Goal: Transaction & Acquisition: Purchase product/service

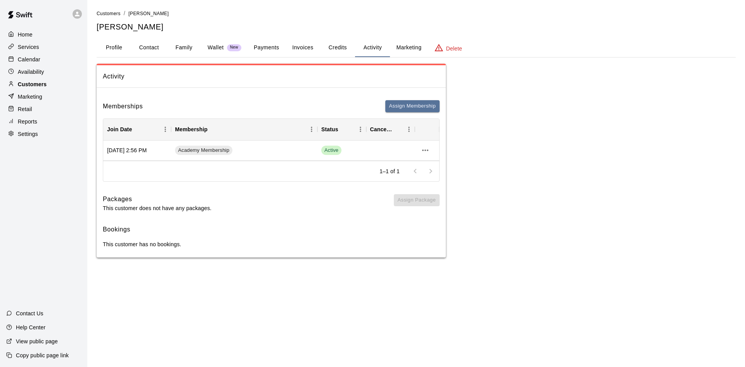
click at [28, 90] on div "Customers" at bounding box center [43, 84] width 75 height 12
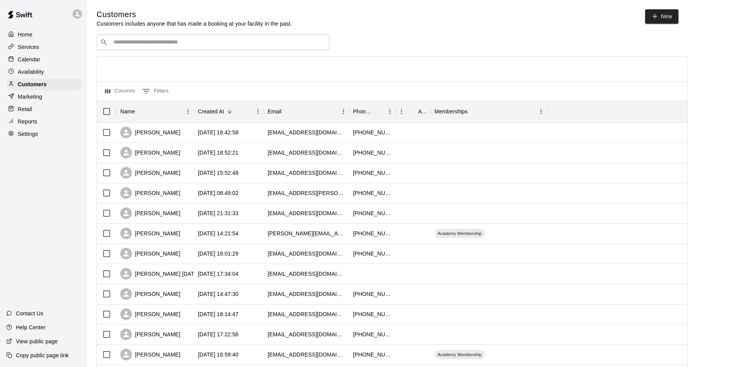
click at [167, 39] on div "​ ​" at bounding box center [213, 43] width 233 height 16
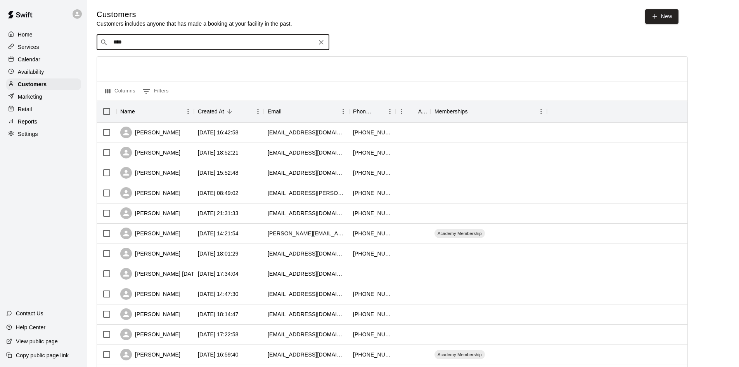
type input "*****"
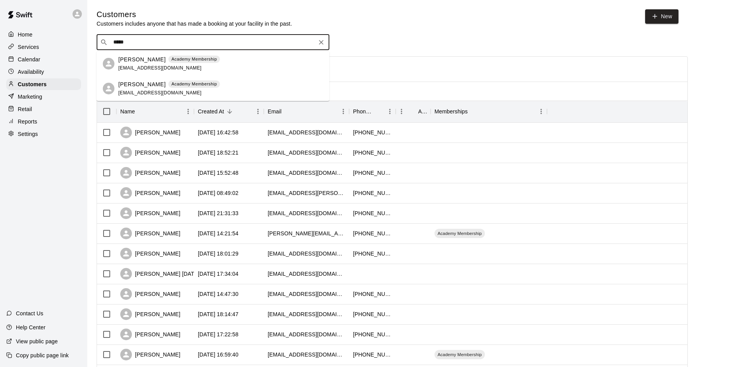
click at [141, 69] on span "[EMAIL_ADDRESS][DOMAIN_NAME]" at bounding box center [159, 67] width 83 height 5
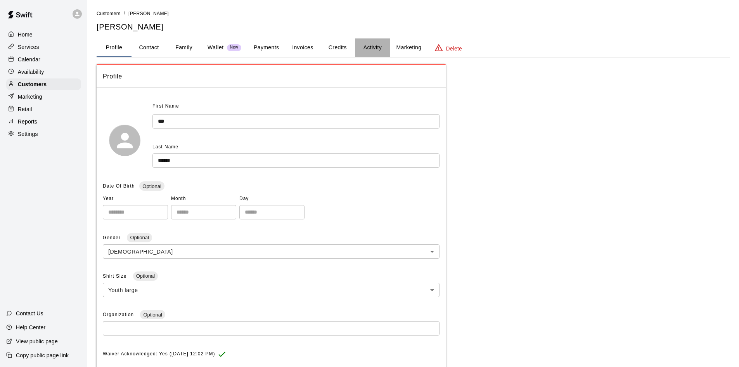
click at [380, 48] on button "Activity" at bounding box center [372, 47] width 35 height 19
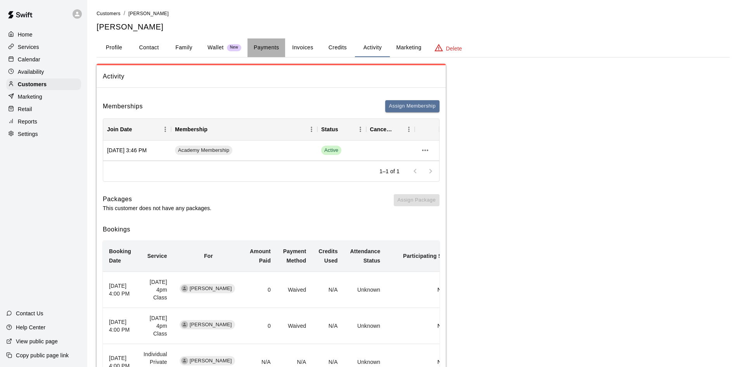
click at [269, 42] on button "Payments" at bounding box center [267, 47] width 38 height 19
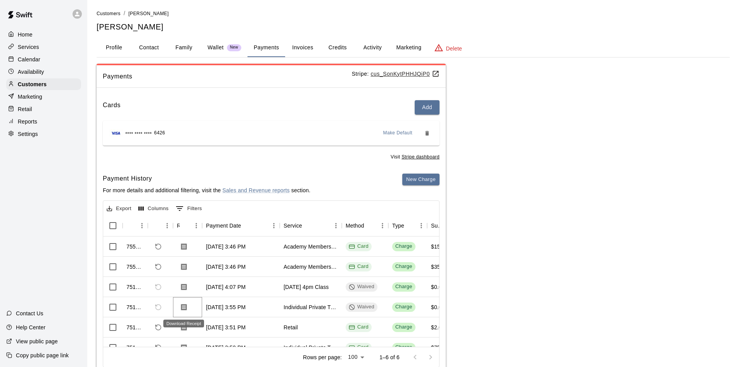
click at [188, 309] on button "Download Receipt" at bounding box center [184, 307] width 14 height 14
click at [369, 47] on button "Activity" at bounding box center [372, 47] width 35 height 19
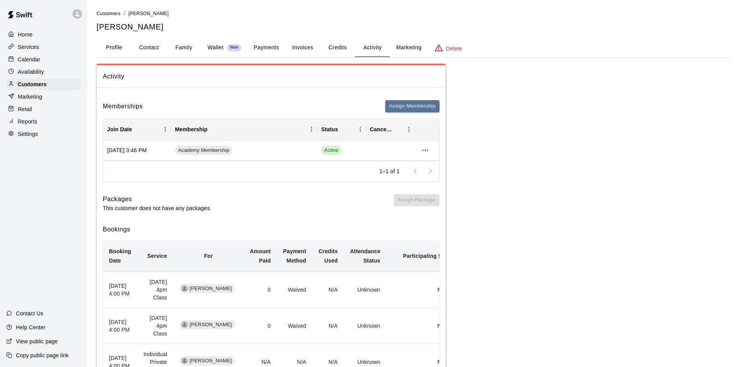
click at [299, 44] on button "Invoices" at bounding box center [302, 47] width 35 height 19
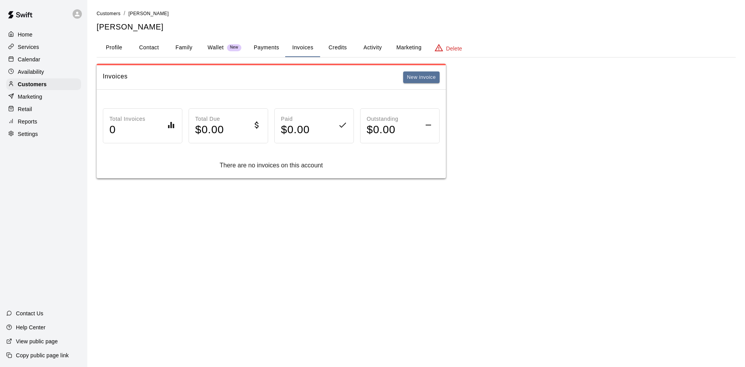
click at [331, 48] on button "Credits" at bounding box center [337, 47] width 35 height 19
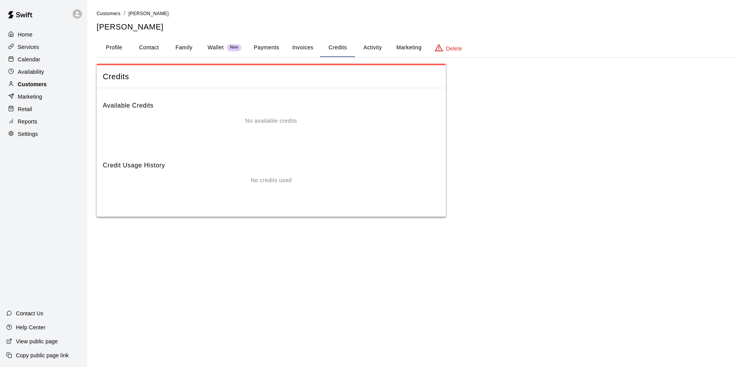
click at [38, 83] on p "Customers" at bounding box center [32, 84] width 29 height 8
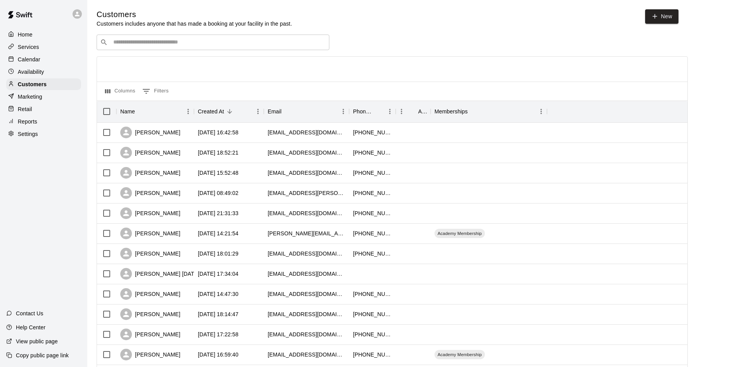
click at [184, 47] on div "​ ​" at bounding box center [213, 43] width 233 height 16
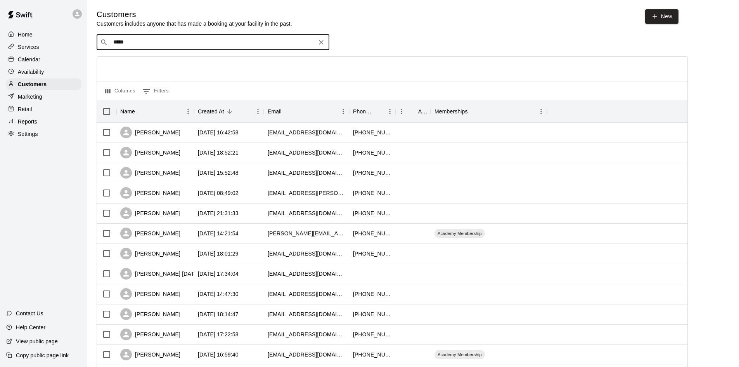
type input "******"
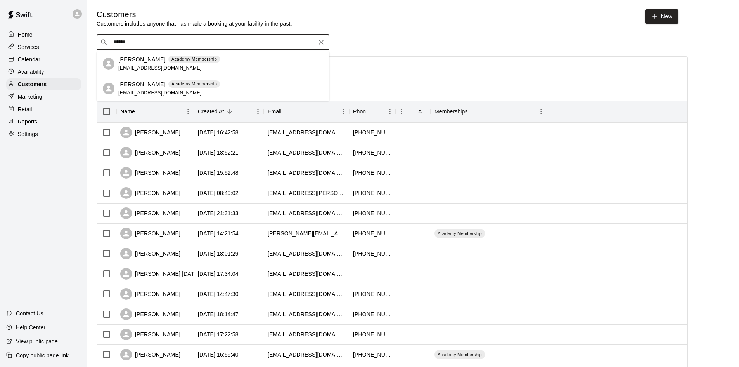
click at [127, 82] on p "[PERSON_NAME]" at bounding box center [141, 84] width 47 height 8
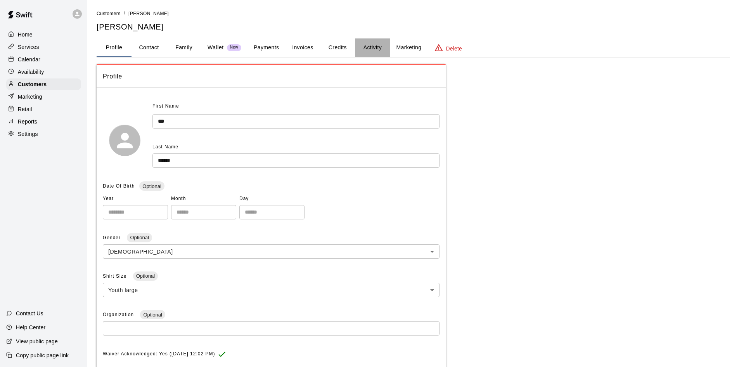
click at [361, 44] on button "Activity" at bounding box center [372, 47] width 35 height 19
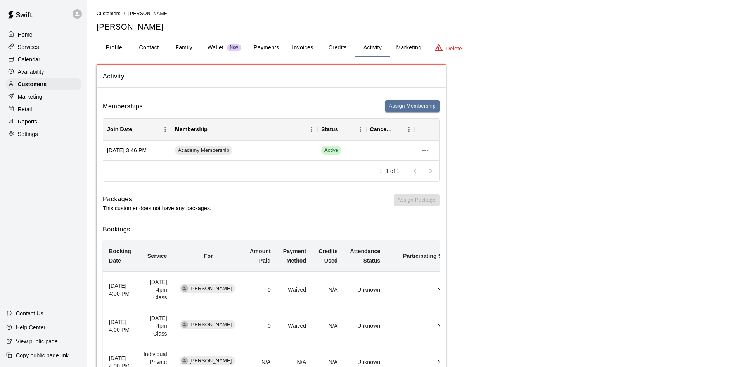
click at [263, 48] on button "Payments" at bounding box center [267, 47] width 38 height 19
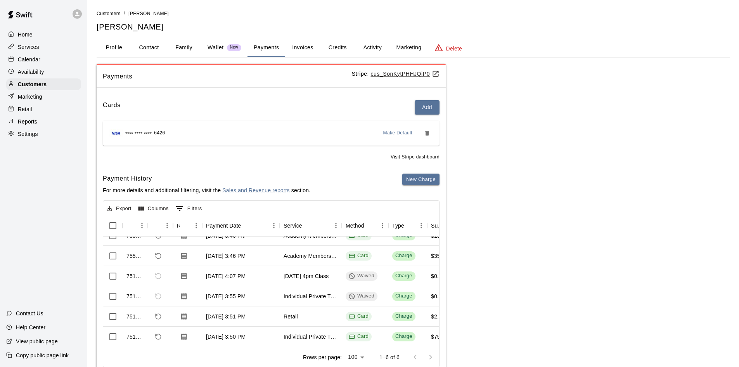
scroll to position [23, 0]
click at [28, 57] on p "Calendar" at bounding box center [29, 60] width 23 height 8
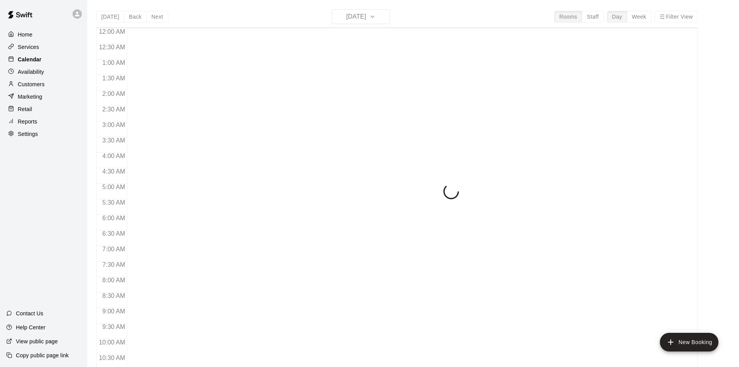
scroll to position [398, 0]
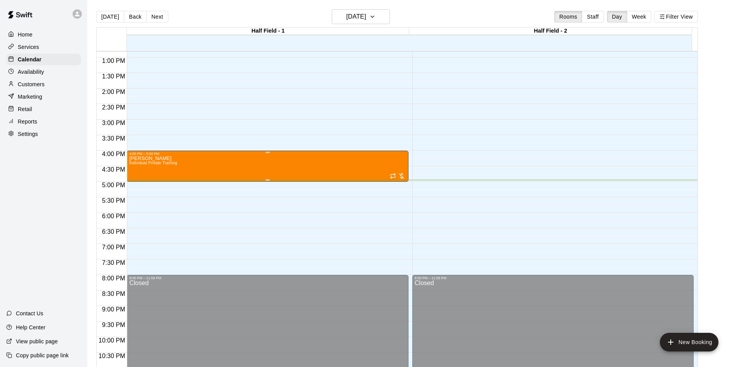
click at [317, 162] on div "[PERSON_NAME] Individual Private Training" at bounding box center [267, 339] width 277 height 367
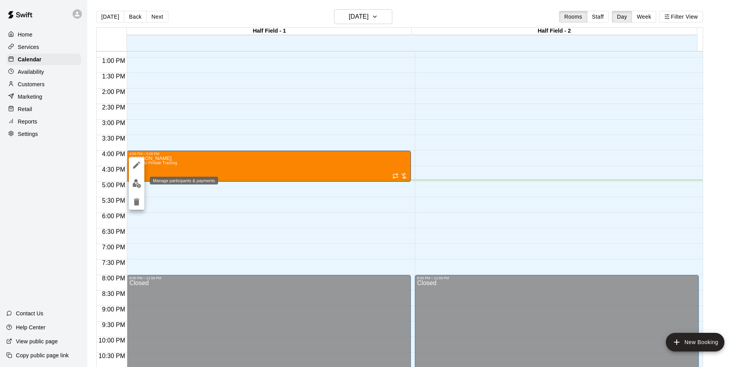
click at [135, 183] on img "edit" at bounding box center [136, 183] width 9 height 9
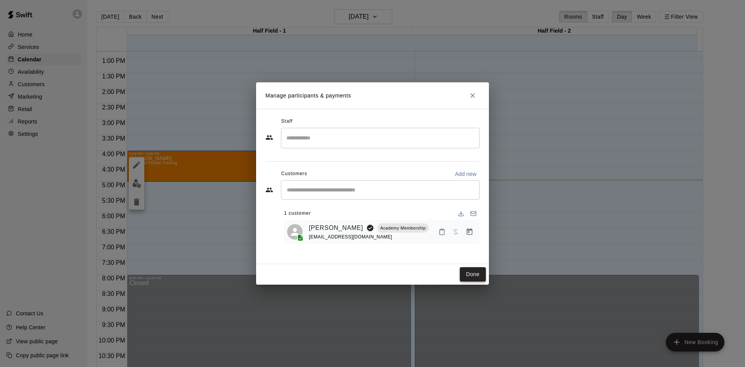
drag, startPoint x: 468, startPoint y: 273, endPoint x: 460, endPoint y: 266, distance: 10.2
click at [468, 273] on button "Done" at bounding box center [473, 274] width 26 height 14
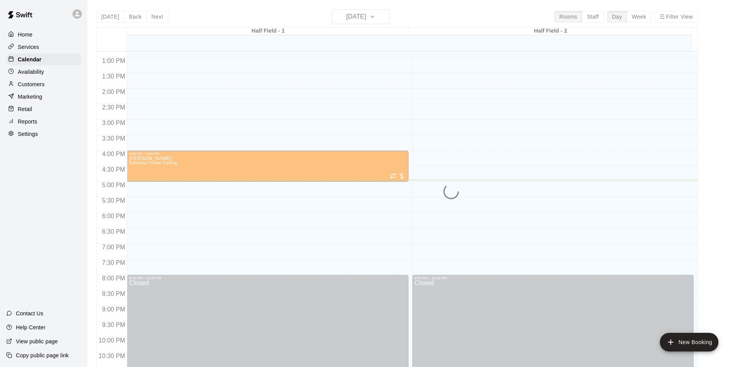
click at [28, 88] on p "Customers" at bounding box center [31, 84] width 27 height 8
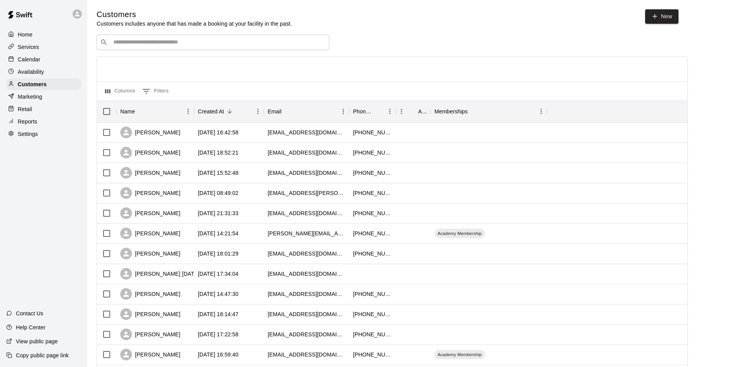
click at [202, 38] on div "​ ​" at bounding box center [213, 43] width 233 height 16
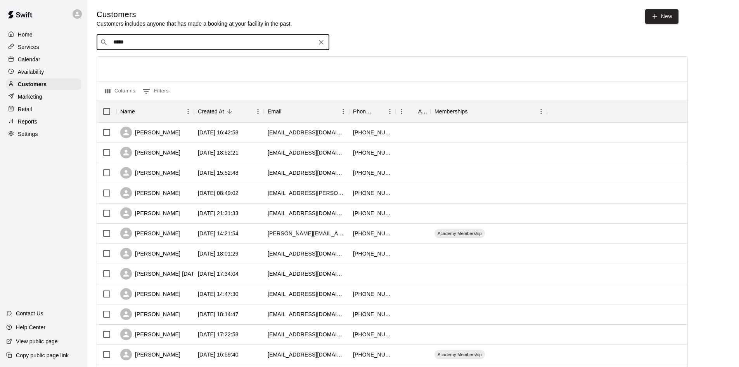
type input "******"
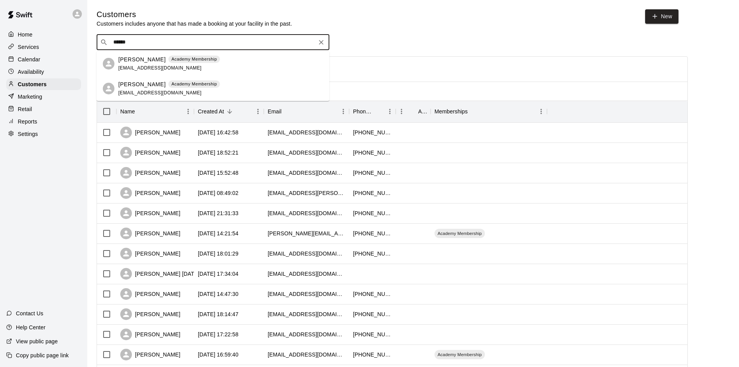
click at [221, 82] on div "[PERSON_NAME] Academy Membership [EMAIL_ADDRESS][DOMAIN_NAME]" at bounding box center [220, 88] width 205 height 17
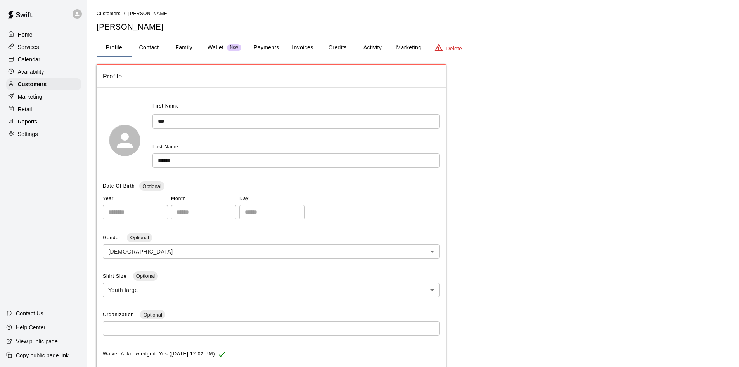
click at [378, 46] on button "Activity" at bounding box center [372, 47] width 35 height 19
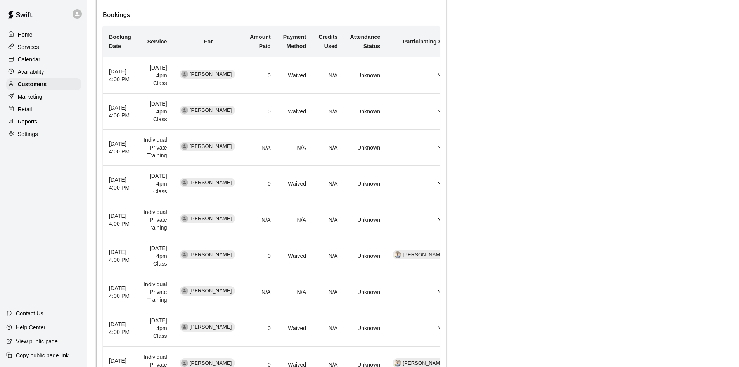
scroll to position [233, 0]
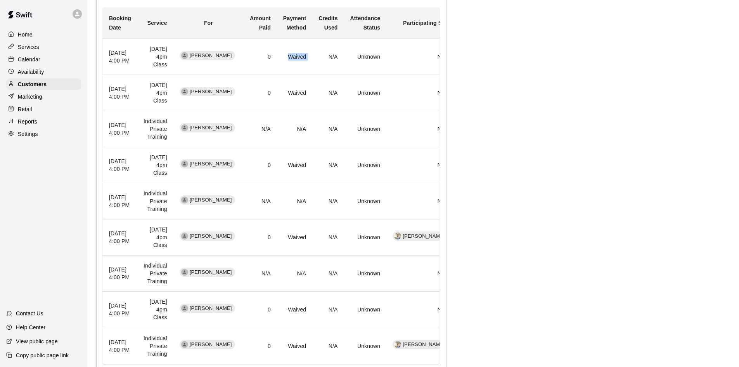
drag, startPoint x: 282, startPoint y: 55, endPoint x: 313, endPoint y: 59, distance: 31.0
click at [313, 59] on tr "[DATE] 4:00 PM [DATE] 4pm Class [PERSON_NAME] 0 Waived N/A Unknown None" at bounding box center [280, 57] width 354 height 36
drag, startPoint x: 152, startPoint y: 47, endPoint x: 184, endPoint y: 53, distance: 32.7
click at [184, 53] on tr "[DATE] 4:00 PM [DATE] 4pm Class [PERSON_NAME] 0 Waived N/A Unknown None" at bounding box center [280, 57] width 354 height 36
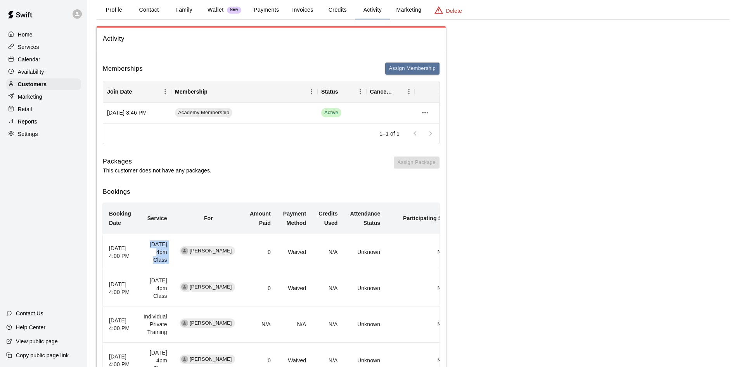
scroll to position [0, 0]
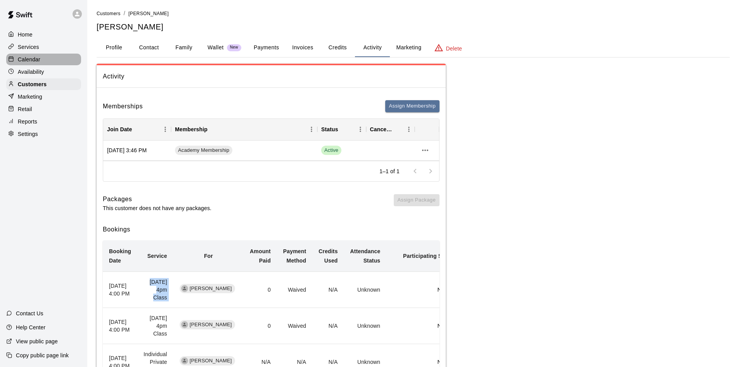
click at [39, 59] on p "Calendar" at bounding box center [29, 60] width 23 height 8
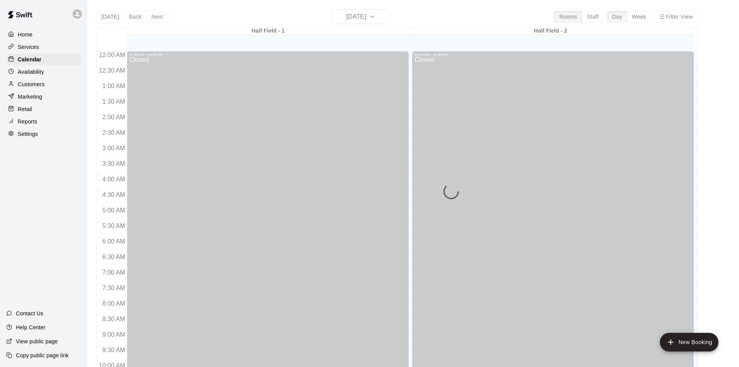
scroll to position [398, 0]
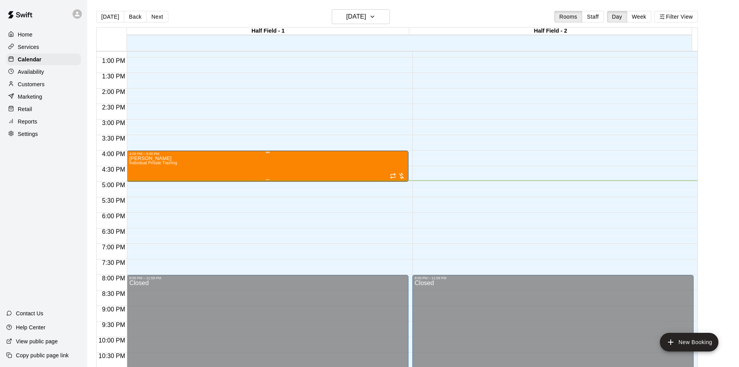
click at [191, 167] on div "[PERSON_NAME] Individual Private Training" at bounding box center [267, 339] width 277 height 367
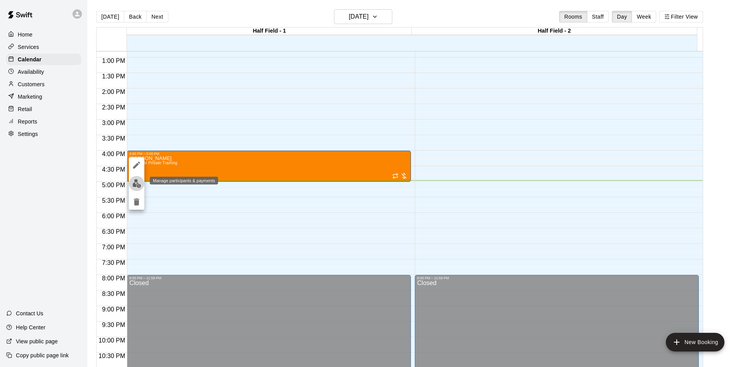
click at [133, 180] on img "edit" at bounding box center [136, 183] width 9 height 9
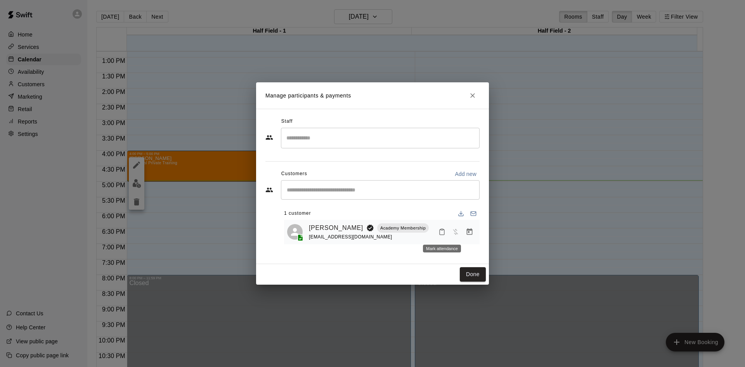
click at [444, 233] on icon "Mark attendance" at bounding box center [442, 231] width 7 height 7
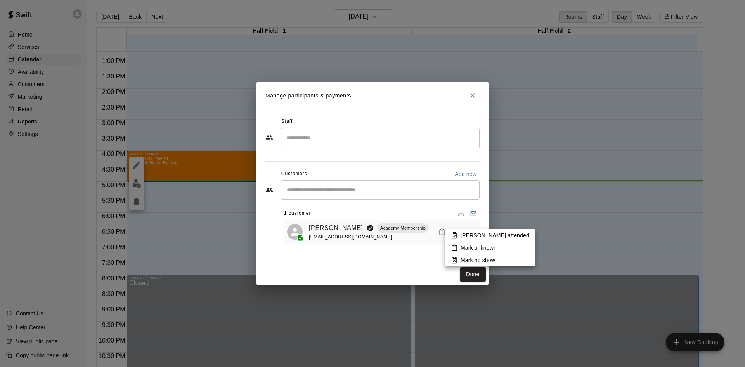
click at [465, 237] on p "[PERSON_NAME] attended" at bounding box center [495, 235] width 69 height 8
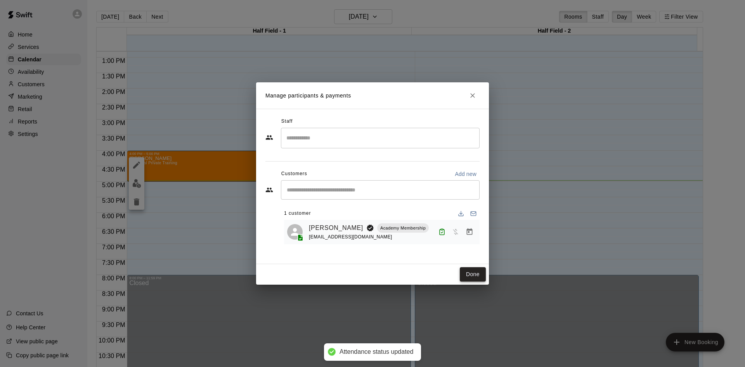
click at [473, 274] on button "Done" at bounding box center [473, 274] width 26 height 14
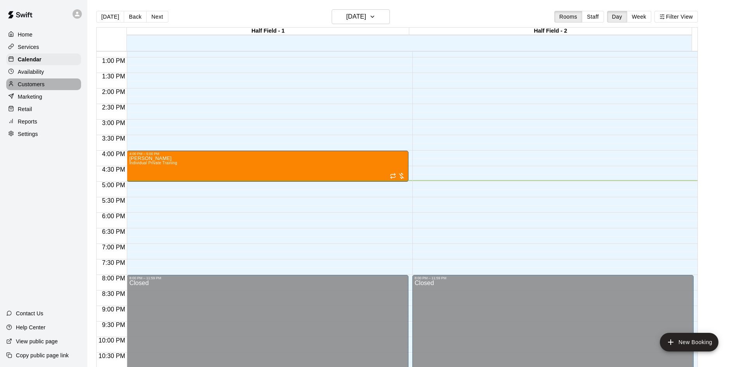
click at [34, 87] on p "Customers" at bounding box center [31, 84] width 27 height 8
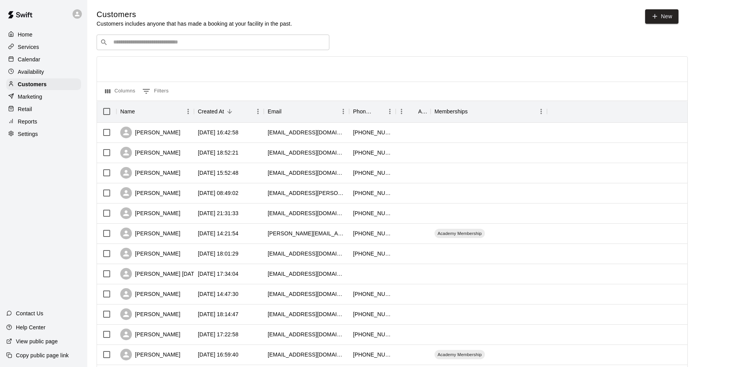
click at [146, 40] on input "Search customers by name or email" at bounding box center [218, 42] width 215 height 8
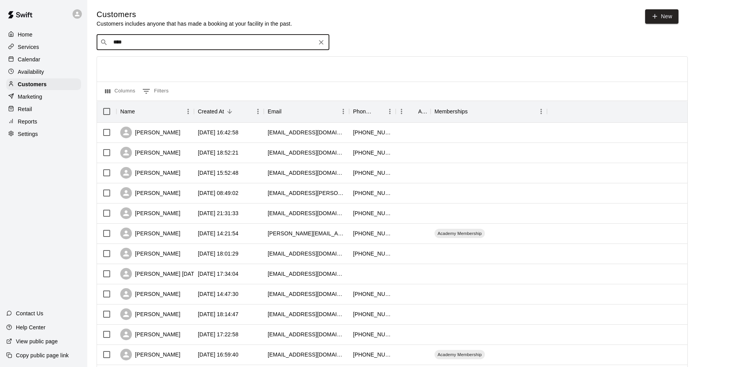
type input "*****"
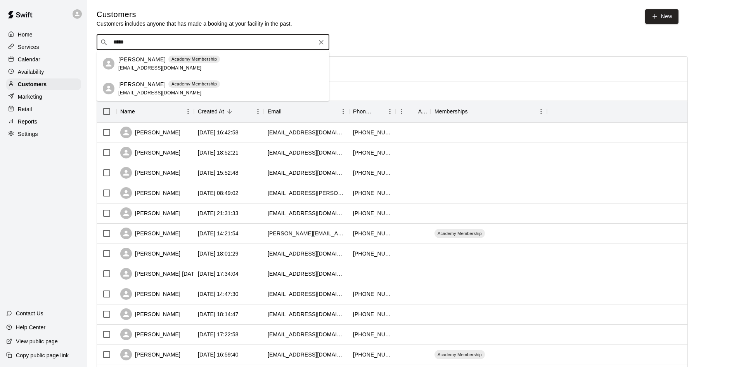
click at [145, 96] on div "[PERSON_NAME] Academy Membership [EMAIL_ADDRESS][DOMAIN_NAME]" at bounding box center [169, 88] width 102 height 17
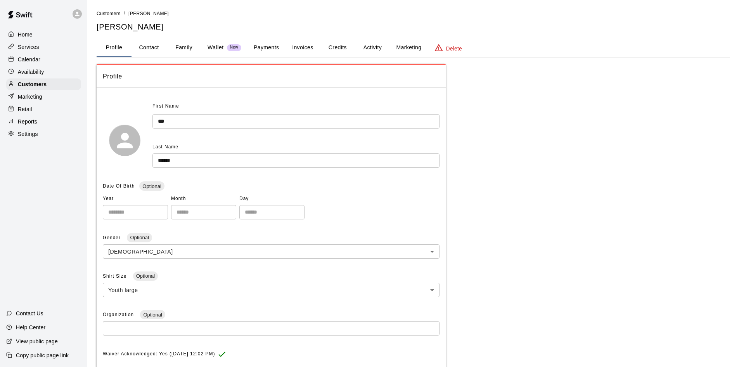
click at [278, 50] on button "Payments" at bounding box center [267, 47] width 38 height 19
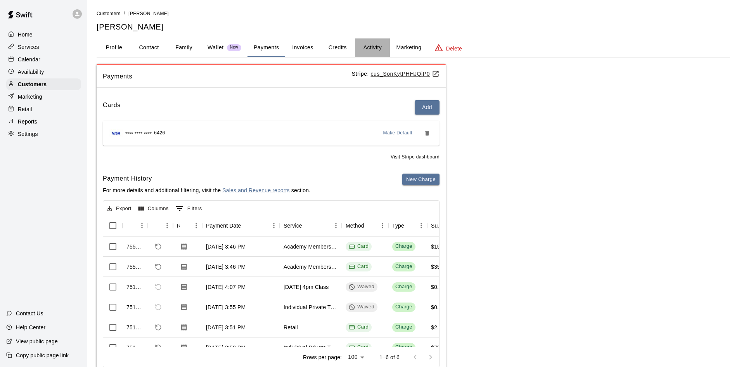
click at [370, 45] on button "Activity" at bounding box center [372, 47] width 35 height 19
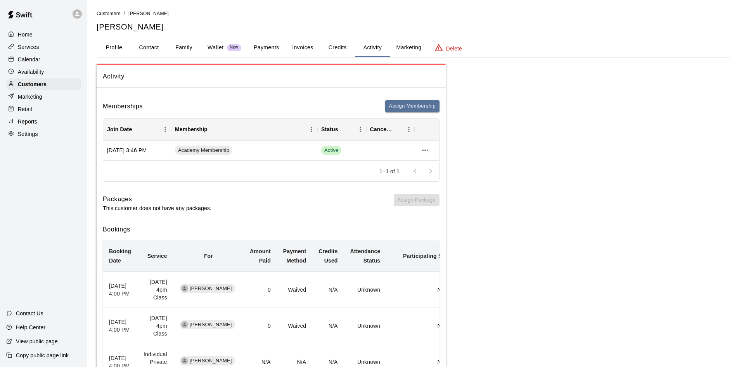
click at [29, 61] on p "Calendar" at bounding box center [29, 60] width 23 height 8
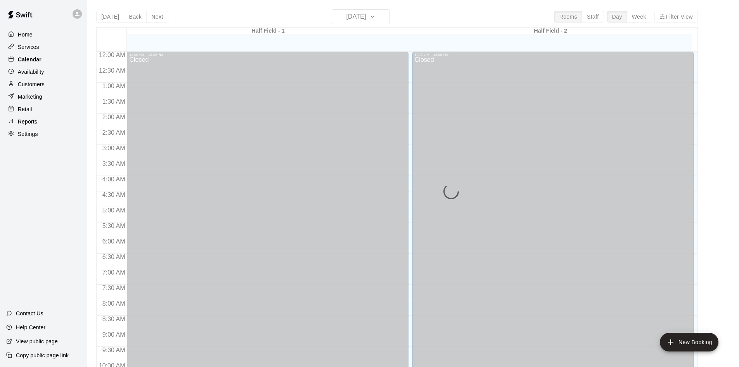
scroll to position [398, 0]
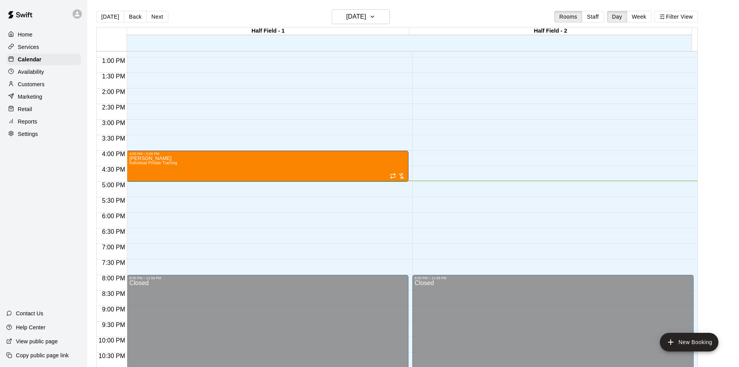
click at [26, 86] on p "Customers" at bounding box center [31, 84] width 27 height 8
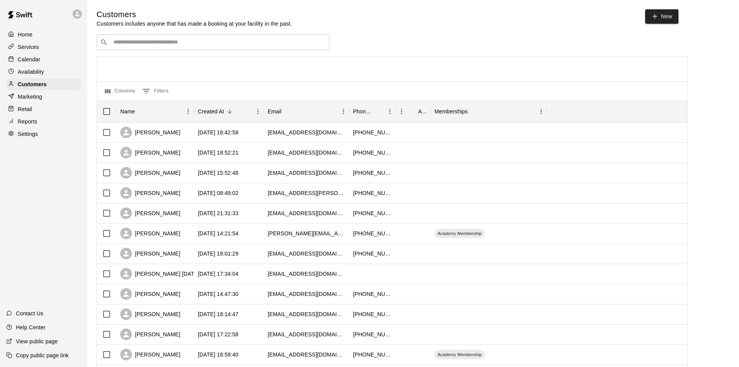
click at [233, 41] on input "Search customers by name or email" at bounding box center [218, 42] width 215 height 8
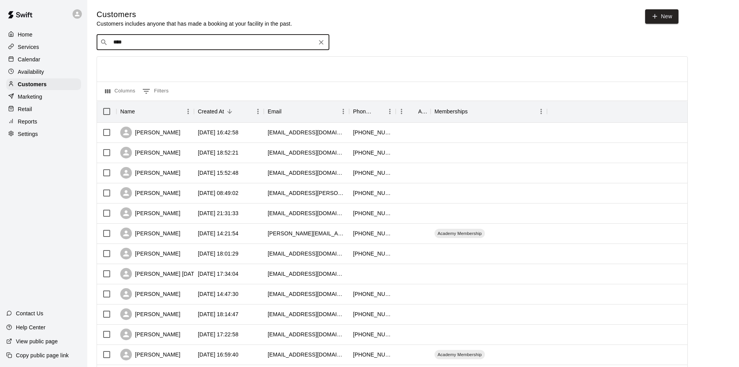
type input "*****"
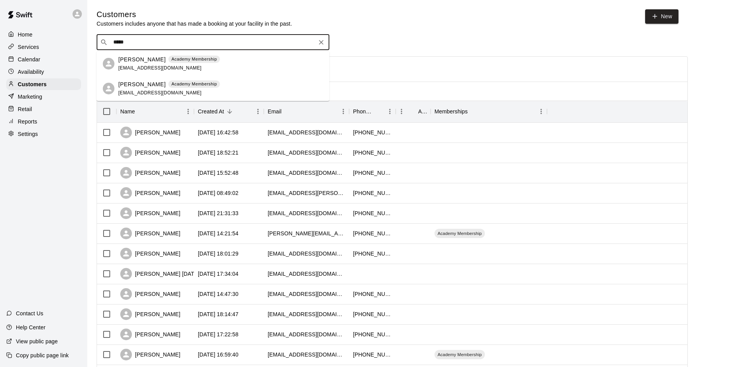
click at [120, 92] on span "[EMAIL_ADDRESS][DOMAIN_NAME]" at bounding box center [159, 92] width 83 height 5
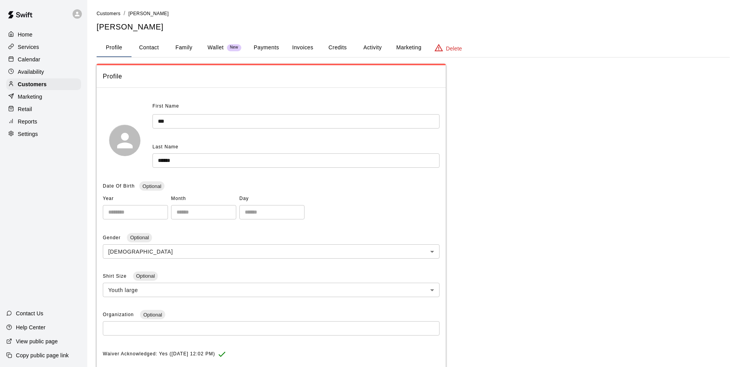
click at [276, 51] on button "Payments" at bounding box center [267, 47] width 38 height 19
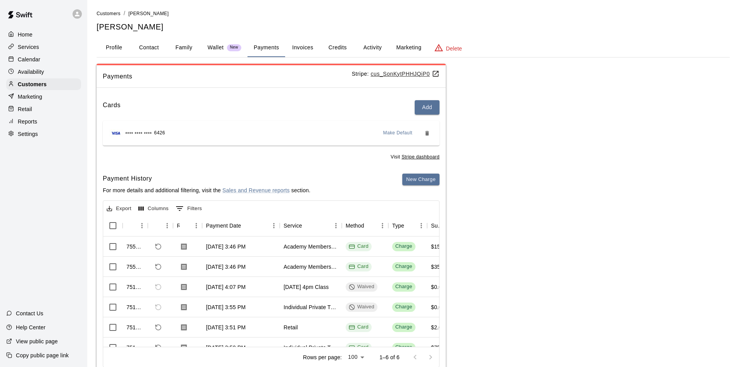
click at [215, 49] on p "Wallet" at bounding box center [216, 47] width 16 height 8
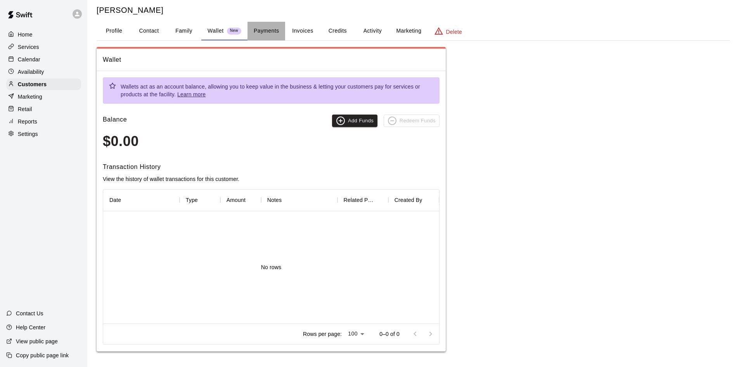
click at [273, 25] on button "Payments" at bounding box center [267, 31] width 38 height 19
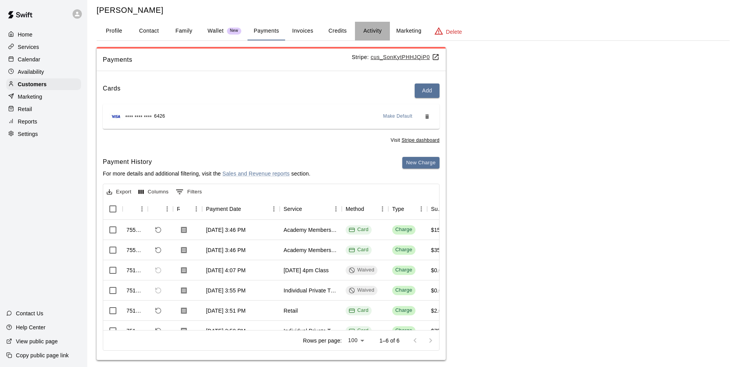
click at [377, 32] on button "Activity" at bounding box center [372, 31] width 35 height 19
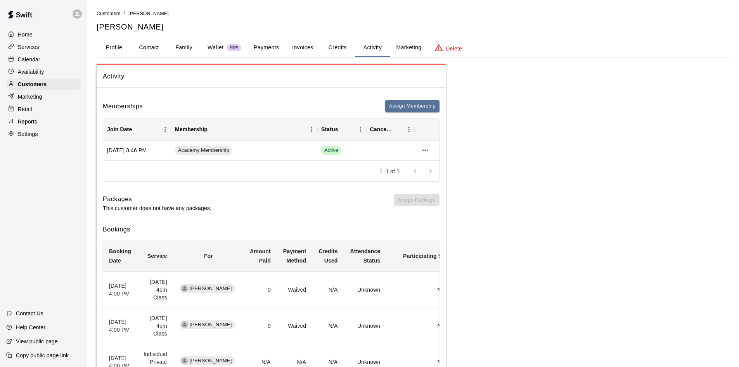
click at [304, 45] on button "Invoices" at bounding box center [302, 47] width 35 height 19
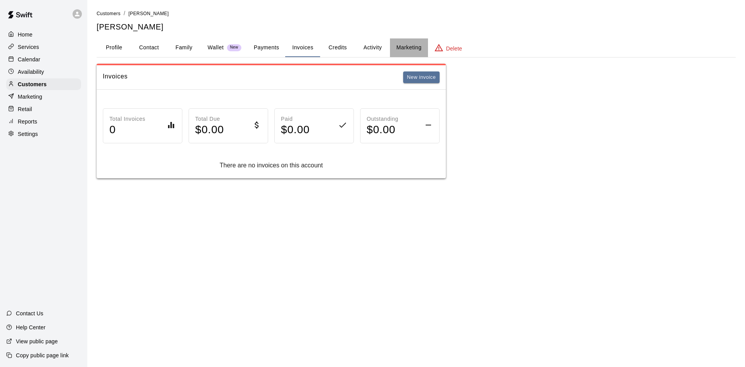
click at [414, 51] on button "Marketing" at bounding box center [409, 47] width 38 height 19
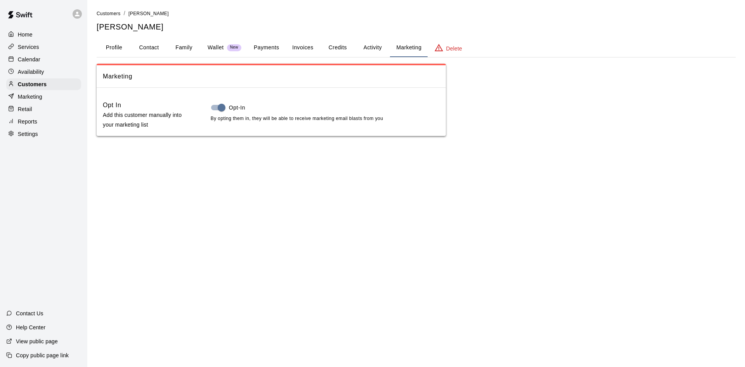
drag, startPoint x: 389, startPoint y: 45, endPoint x: 380, endPoint y: 46, distance: 9.3
click at [389, 45] on button "Activity" at bounding box center [372, 47] width 35 height 19
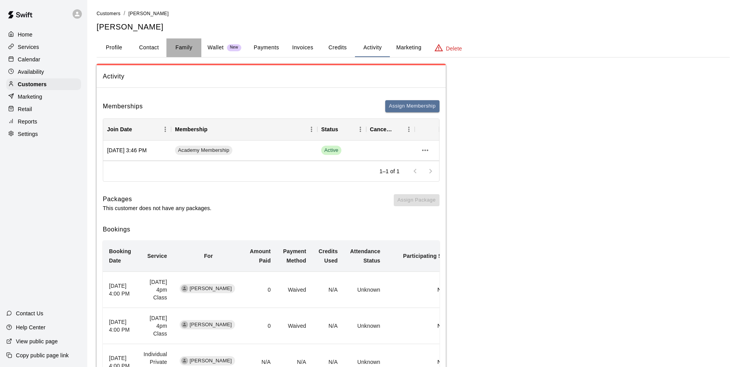
click at [183, 47] on button "Family" at bounding box center [184, 47] width 35 height 19
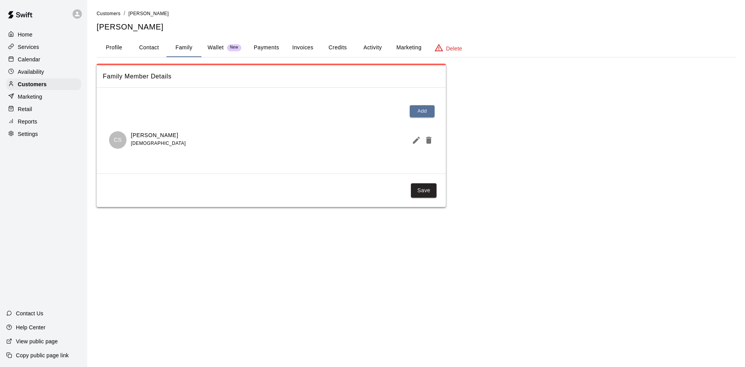
click at [150, 44] on button "Contact" at bounding box center [149, 47] width 35 height 19
select select "**"
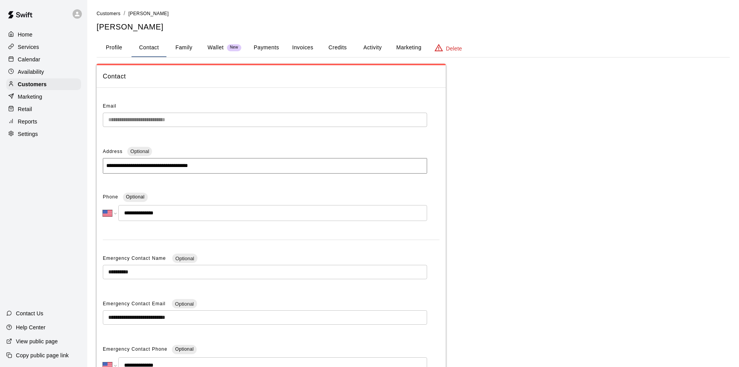
click at [116, 41] on button "Profile" at bounding box center [114, 47] width 35 height 19
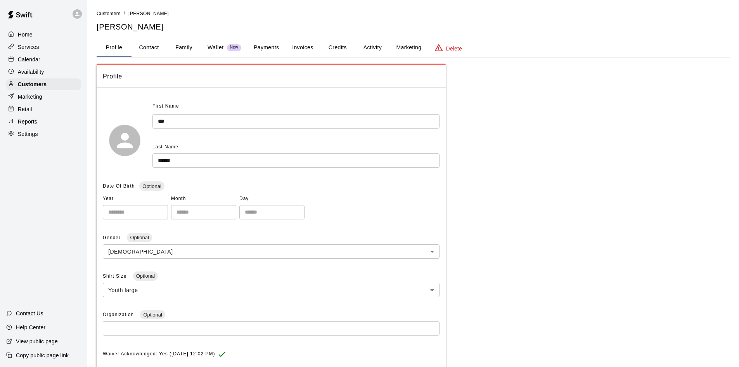
click at [31, 60] on p "Calendar" at bounding box center [29, 60] width 23 height 8
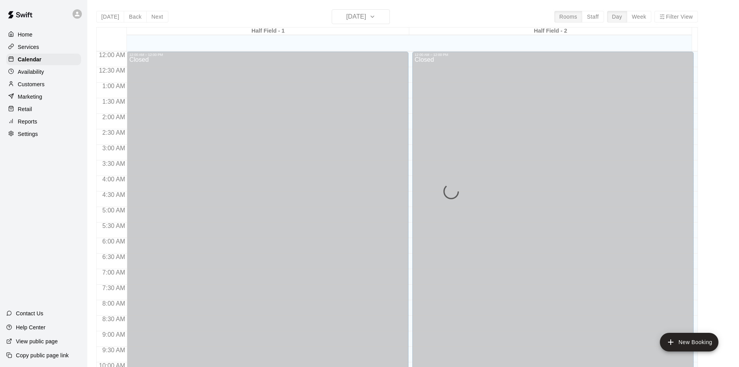
scroll to position [398, 0]
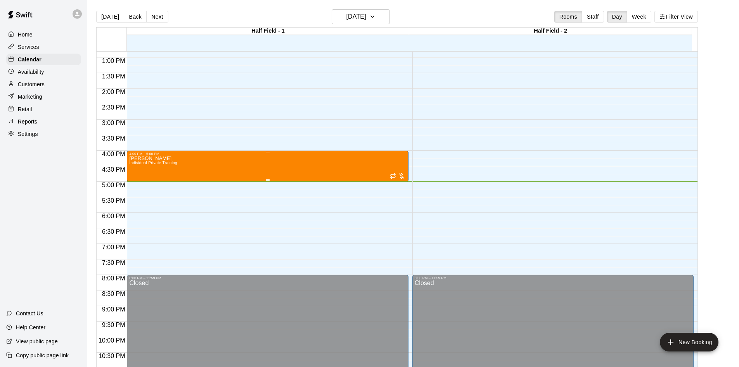
click at [217, 163] on div "[PERSON_NAME] Individual Private Training" at bounding box center [267, 339] width 277 height 367
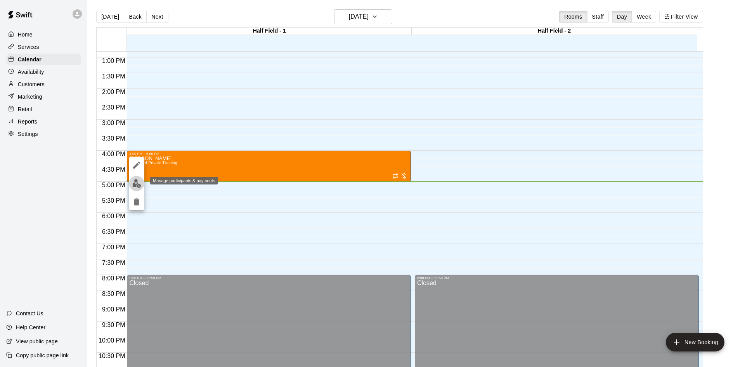
click at [137, 180] on img "edit" at bounding box center [136, 183] width 9 height 9
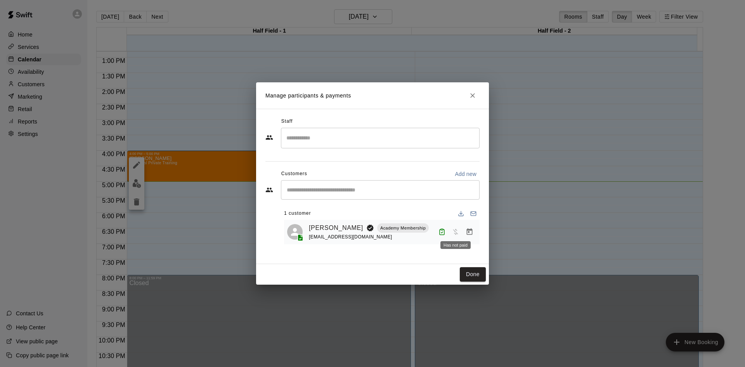
click at [456, 231] on span "Has not paid" at bounding box center [456, 231] width 14 height 7
click at [323, 226] on link "[PERSON_NAME]" at bounding box center [336, 228] width 54 height 10
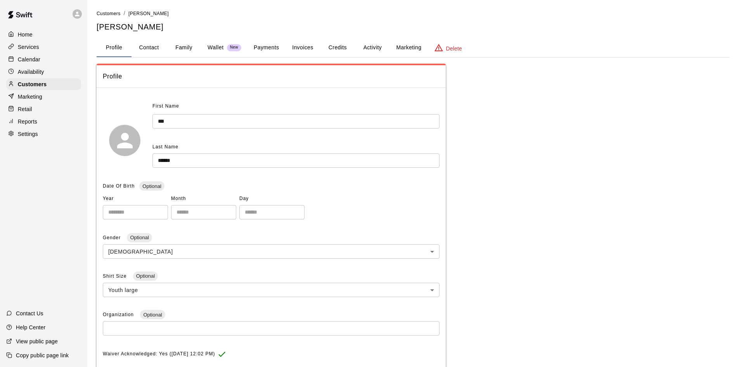
click at [366, 49] on button "Activity" at bounding box center [372, 47] width 35 height 19
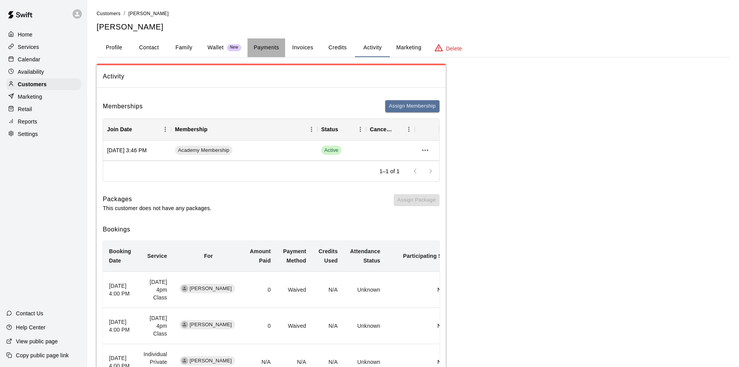
click at [274, 49] on button "Payments" at bounding box center [267, 47] width 38 height 19
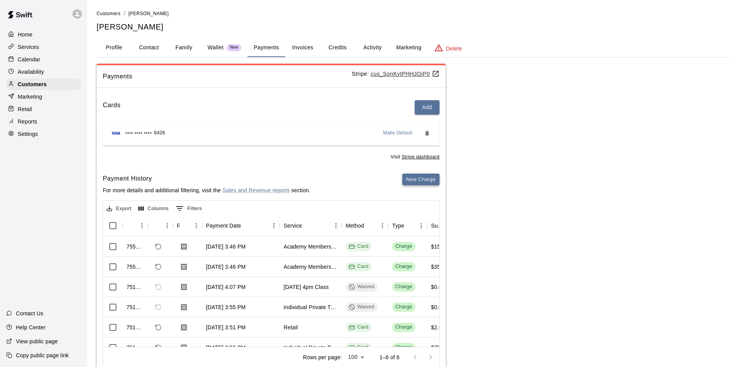
click at [415, 178] on button "New Charge" at bounding box center [421, 180] width 37 height 12
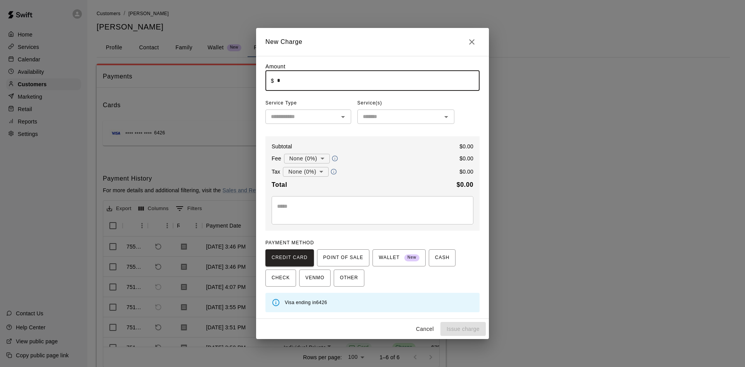
click at [295, 83] on input "*" at bounding box center [378, 80] width 203 height 21
type input "*****"
click at [296, 117] on input "text" at bounding box center [302, 117] width 68 height 10
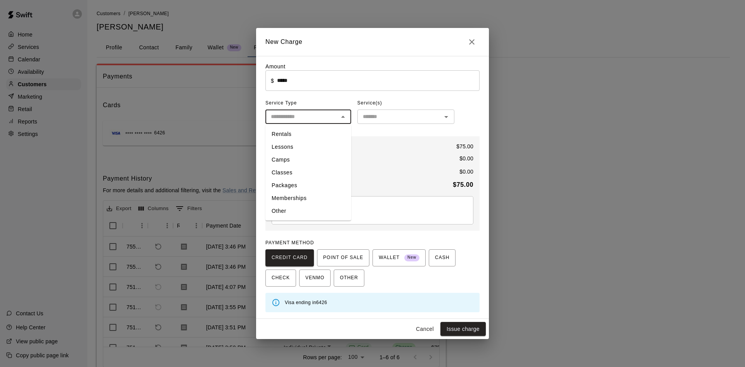
click at [287, 147] on li "Lessons" at bounding box center [309, 147] width 86 height 13
type input "*******"
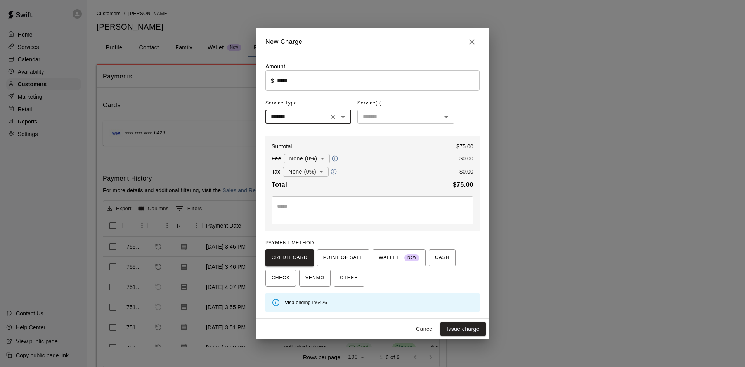
click at [373, 115] on input "text" at bounding box center [400, 117] width 80 height 10
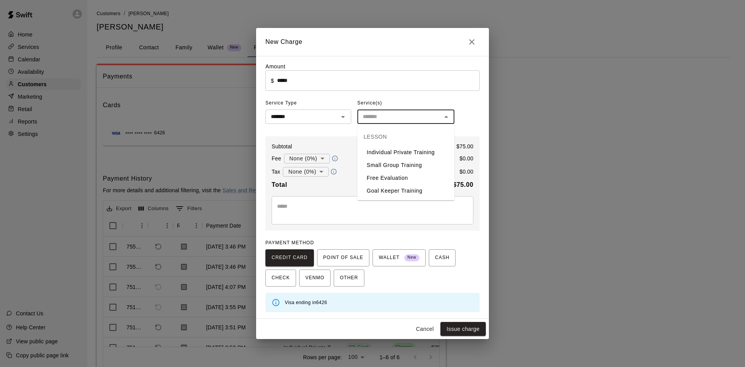
click at [379, 148] on li "Individual Private Training" at bounding box center [406, 152] width 97 height 13
type input "**********"
click at [322, 214] on textarea at bounding box center [372, 210] width 191 height 16
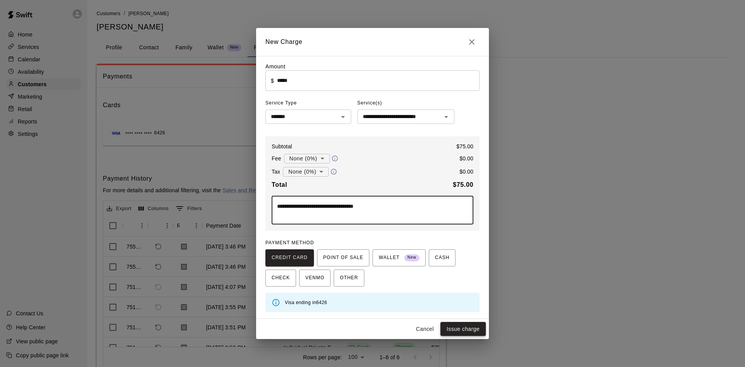
type textarea "**********"
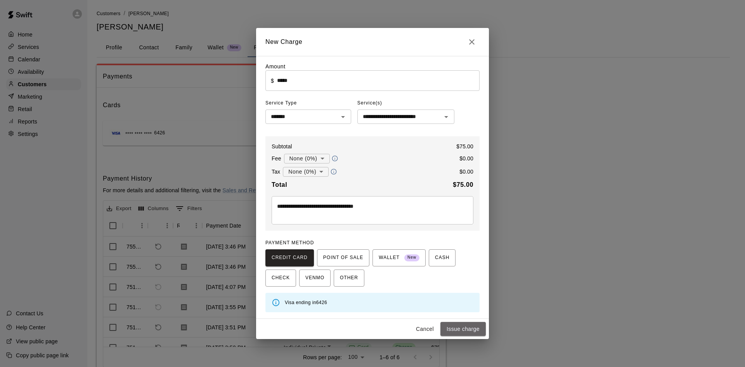
click at [461, 327] on button "Issue charge" at bounding box center [463, 329] width 45 height 14
type input "*"
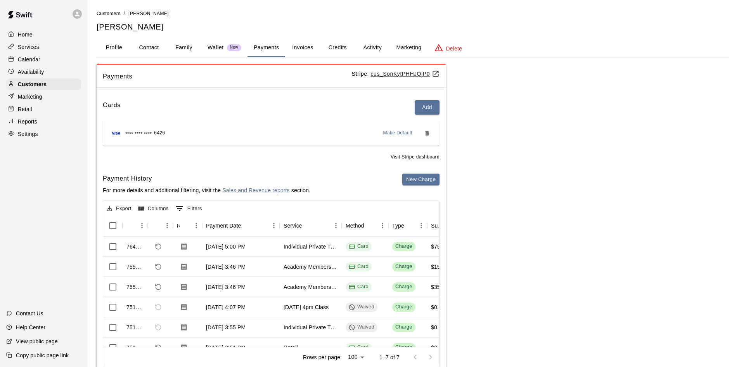
click at [47, 109] on div "Retail" at bounding box center [43, 109] width 75 height 12
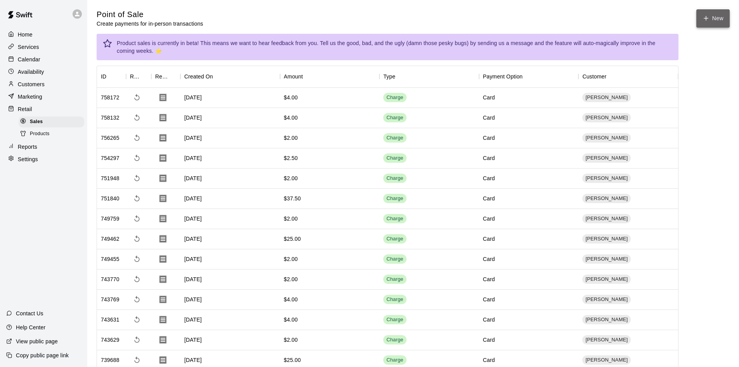
click at [719, 22] on button "New" at bounding box center [713, 18] width 33 height 18
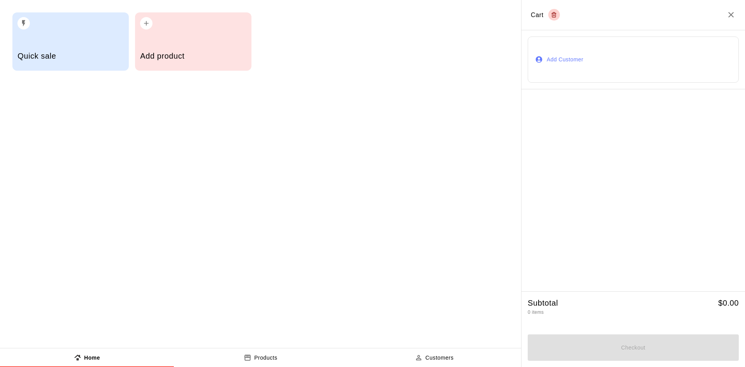
click at [203, 30] on div "Add product" at bounding box center [193, 41] width 116 height 58
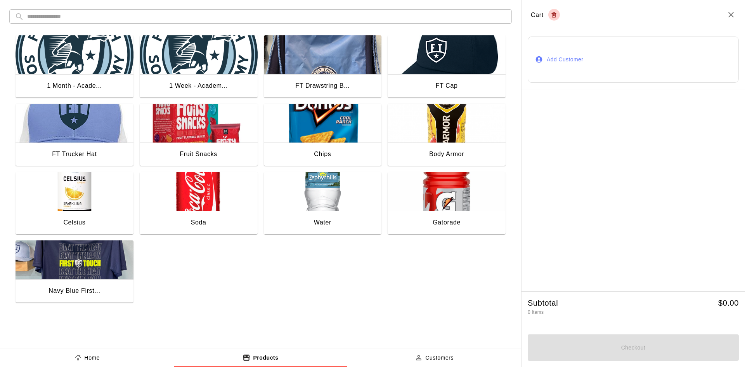
click at [430, 198] on img "button" at bounding box center [447, 191] width 118 height 39
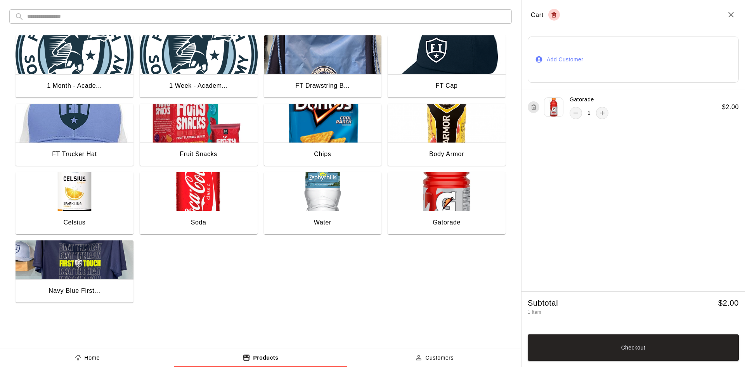
click at [570, 74] on button "Add Customer" at bounding box center [633, 59] width 211 height 46
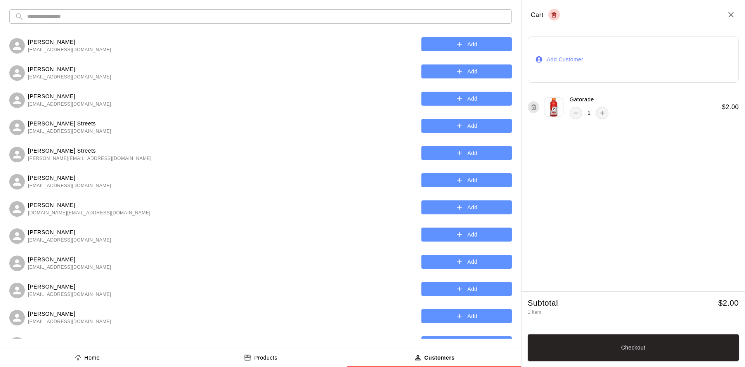
click at [111, 13] on input "text" at bounding box center [266, 16] width 479 height 14
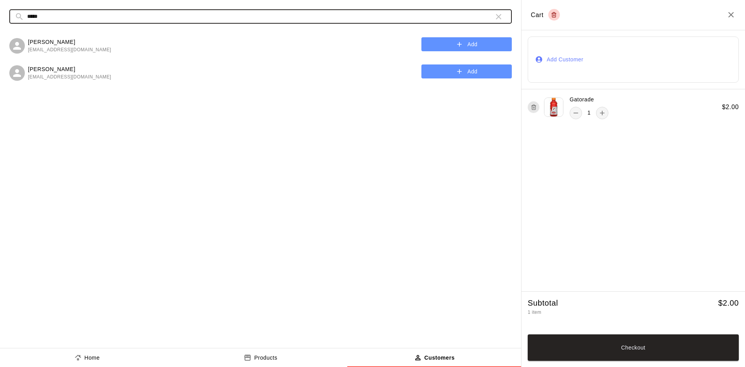
type input "*****"
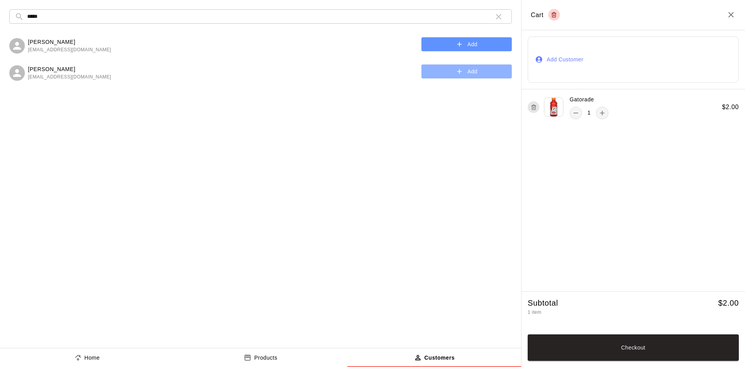
click at [477, 73] on button "Add" at bounding box center [467, 71] width 90 height 14
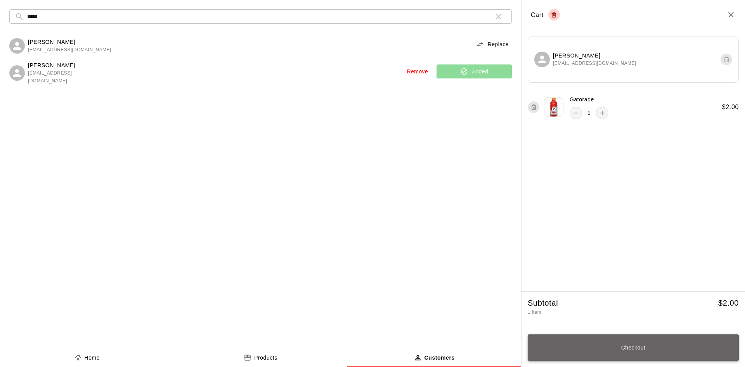
click at [679, 352] on button "Checkout" at bounding box center [633, 347] width 211 height 26
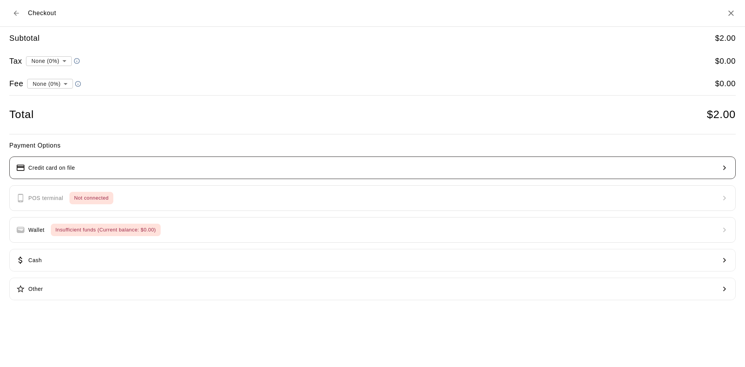
click at [59, 162] on button "Credit card on file" at bounding box center [372, 167] width 727 height 23
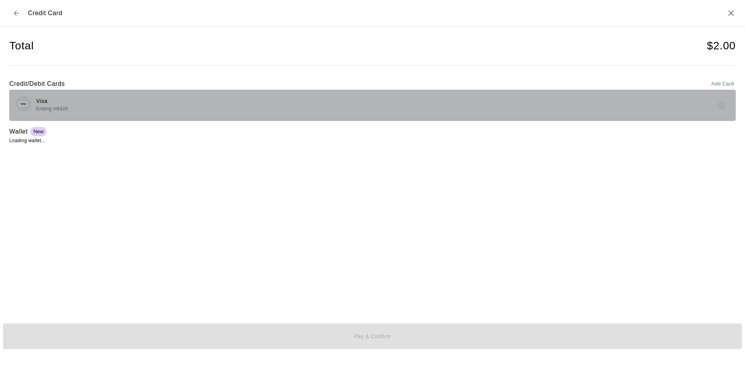
click at [87, 102] on div "Visa Ending in 6426" at bounding box center [373, 105] width 714 height 18
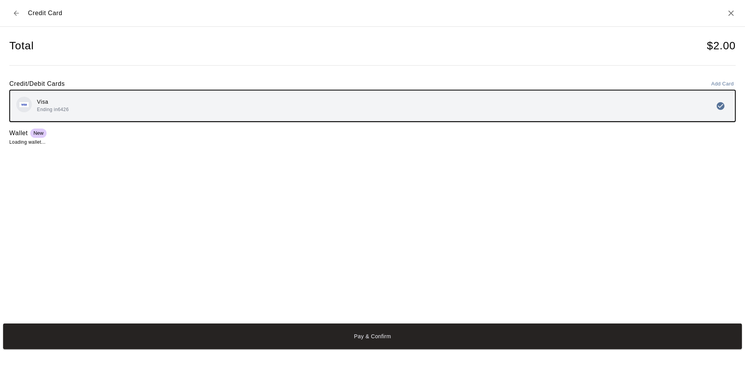
click at [346, 336] on button "Pay & Confirm" at bounding box center [372, 336] width 739 height 26
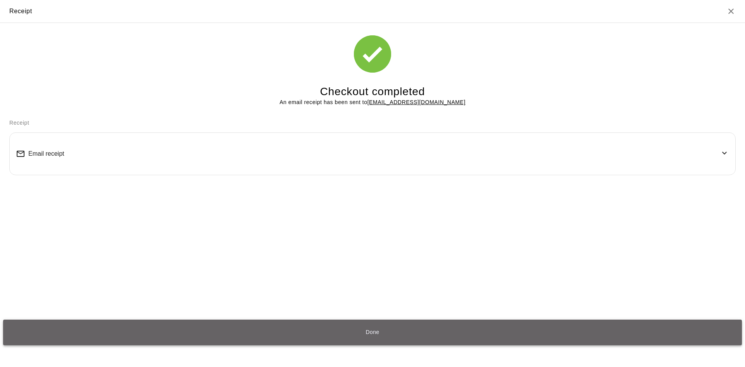
click at [341, 326] on button "Done" at bounding box center [372, 332] width 739 height 26
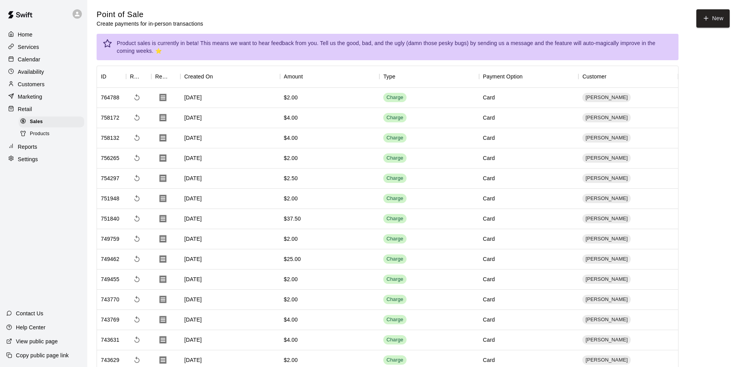
click at [36, 35] on div "Home" at bounding box center [43, 35] width 75 height 12
